Goal: Task Accomplishment & Management: Manage account settings

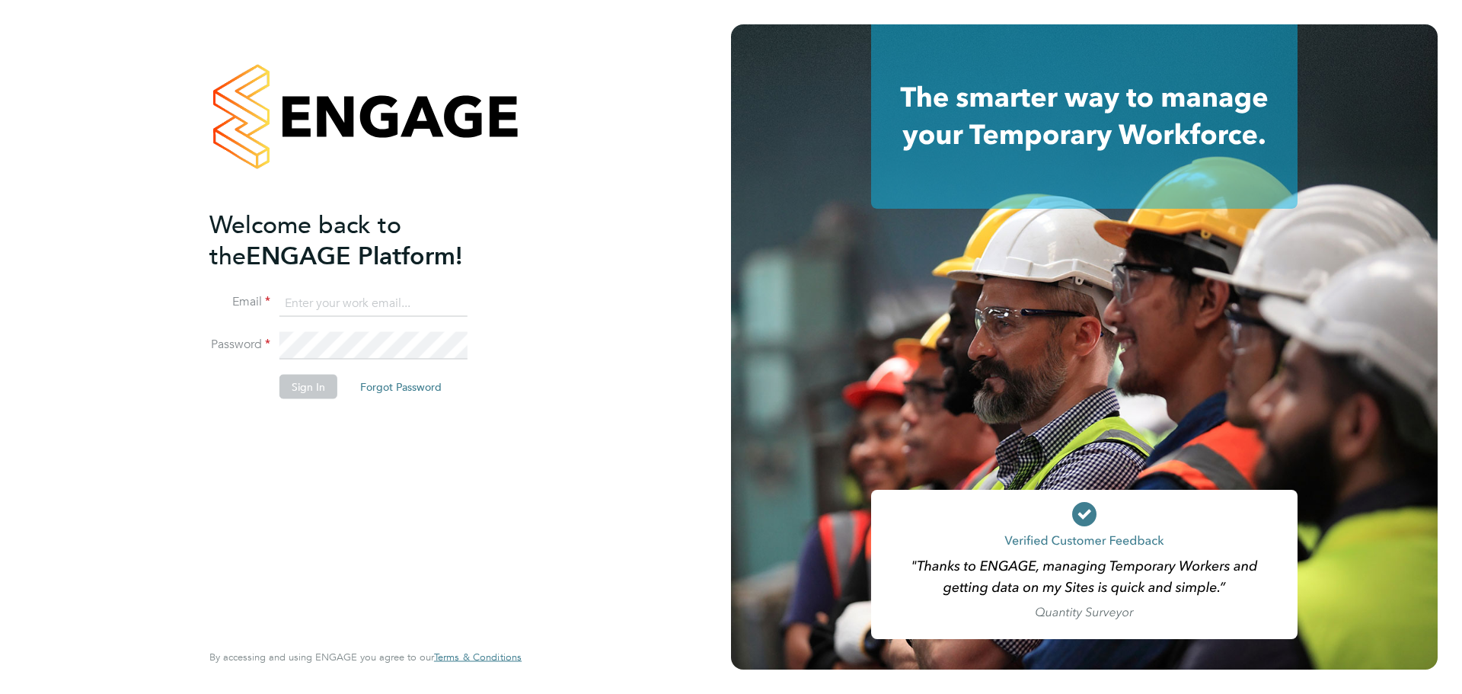
click at [331, 310] on input at bounding box center [374, 302] width 188 height 27
type input "nick.daperis@wates.co.uk"
click at [312, 375] on button "Sign In" at bounding box center [309, 387] width 58 height 24
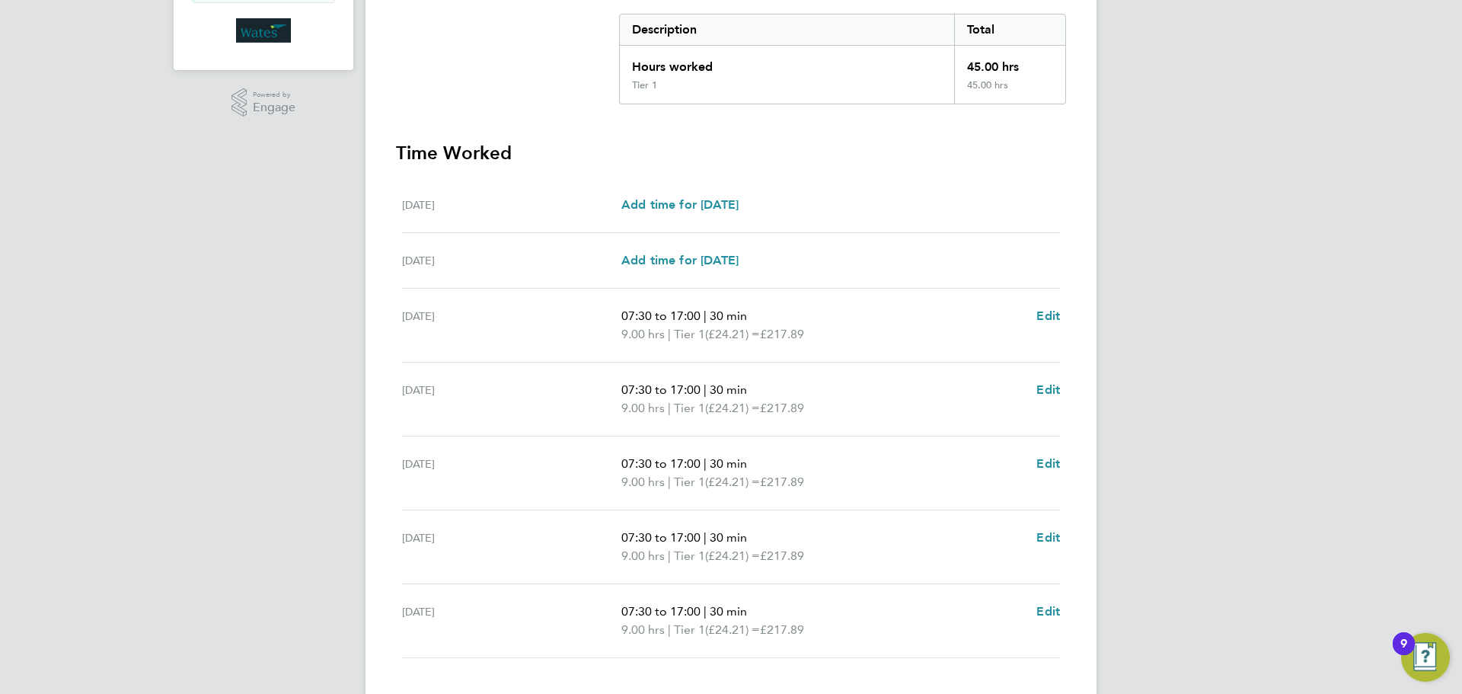
scroll to position [407, 0]
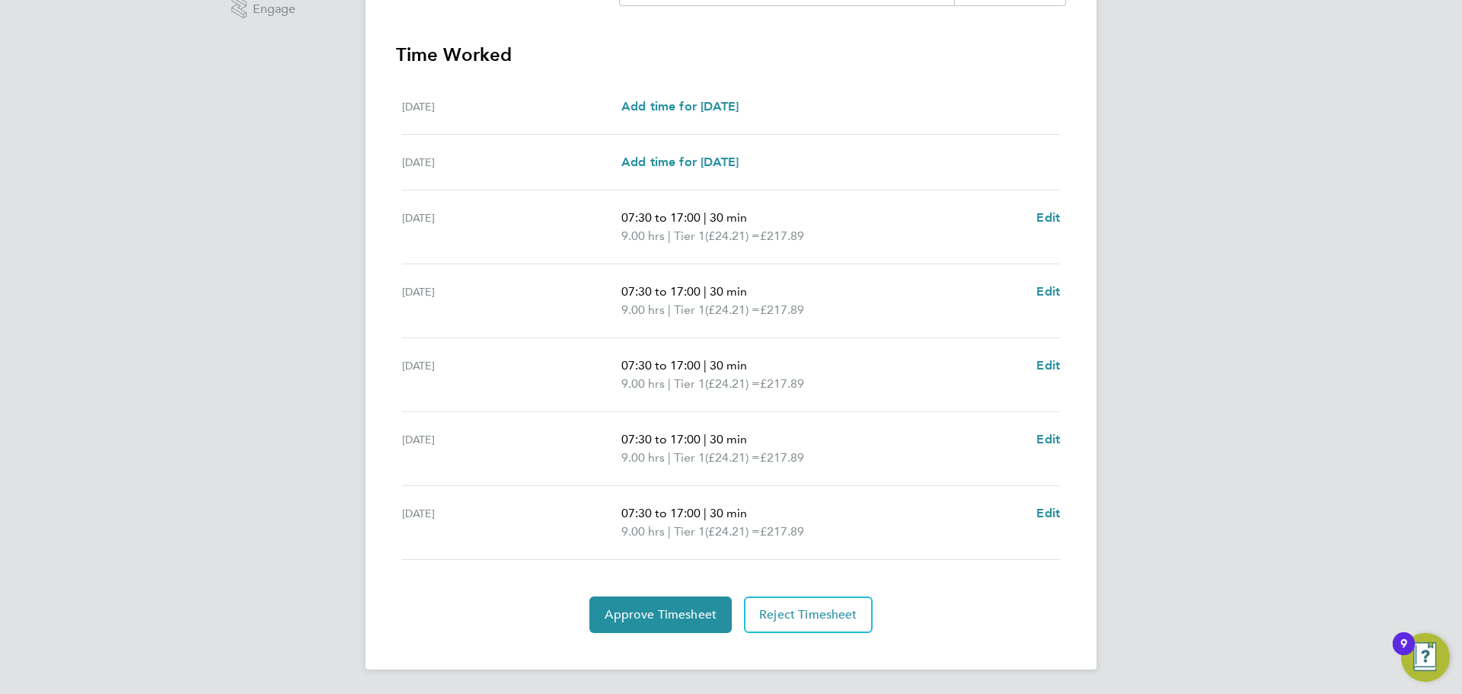
click at [615, 594] on section "Time Worked [DATE] Add time for [DATE] Add time for [DATE] [DATE] Add time for …" at bounding box center [731, 338] width 670 height 590
click at [631, 627] on button "Approve Timesheet" at bounding box center [660, 614] width 142 height 37
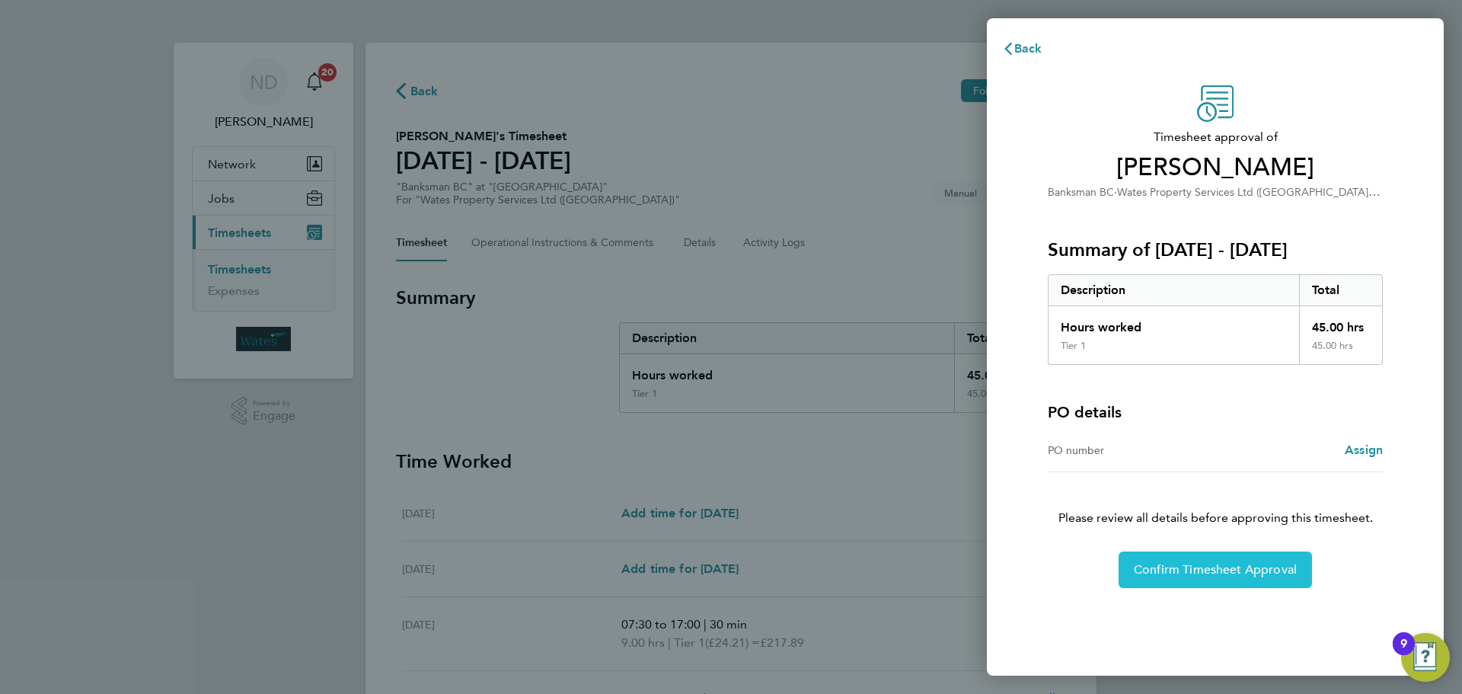
click at [1197, 577] on button "Confirm Timesheet Approval" at bounding box center [1215, 569] width 193 height 37
